Goal: Find specific page/section: Find specific page/section

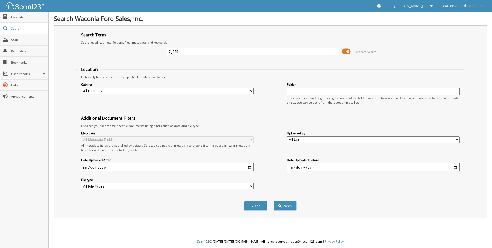
type input "7g056r"
click at [274, 201] on button "Search" at bounding box center [285, 206] width 23 height 10
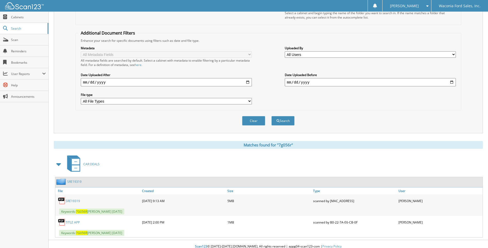
scroll to position [90, 0]
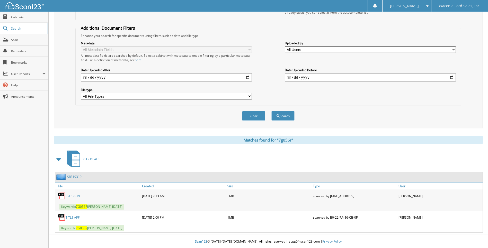
click at [70, 197] on link "SRE19319" at bounding box center [73, 196] width 14 height 4
click at [71, 196] on link "SRE19319" at bounding box center [73, 196] width 14 height 4
click at [77, 195] on link "SRE19319" at bounding box center [73, 196] width 14 height 4
click at [74, 195] on link "SRE19319" at bounding box center [73, 196] width 14 height 4
